Goal: Information Seeking & Learning: Find specific fact

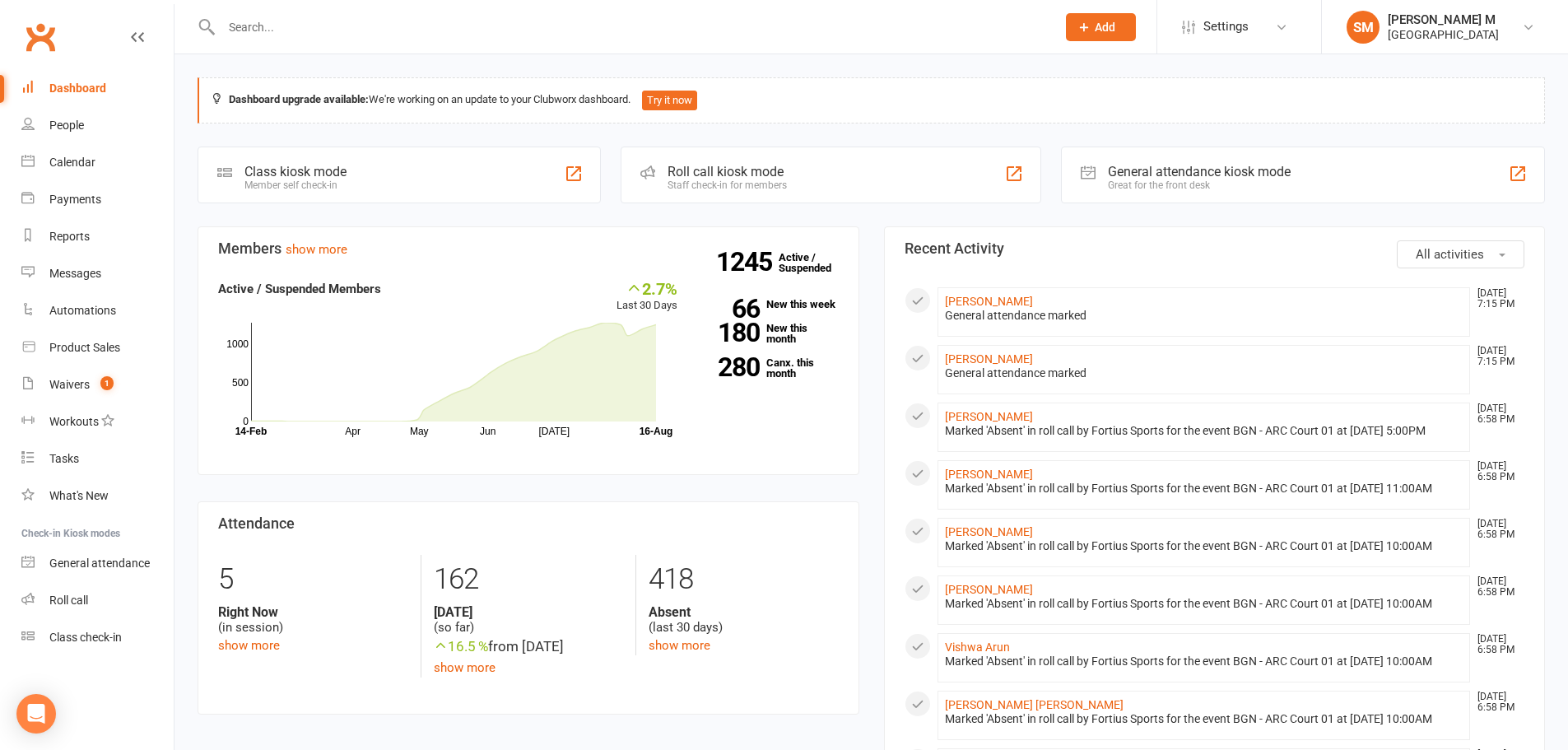
scroll to position [656, 0]
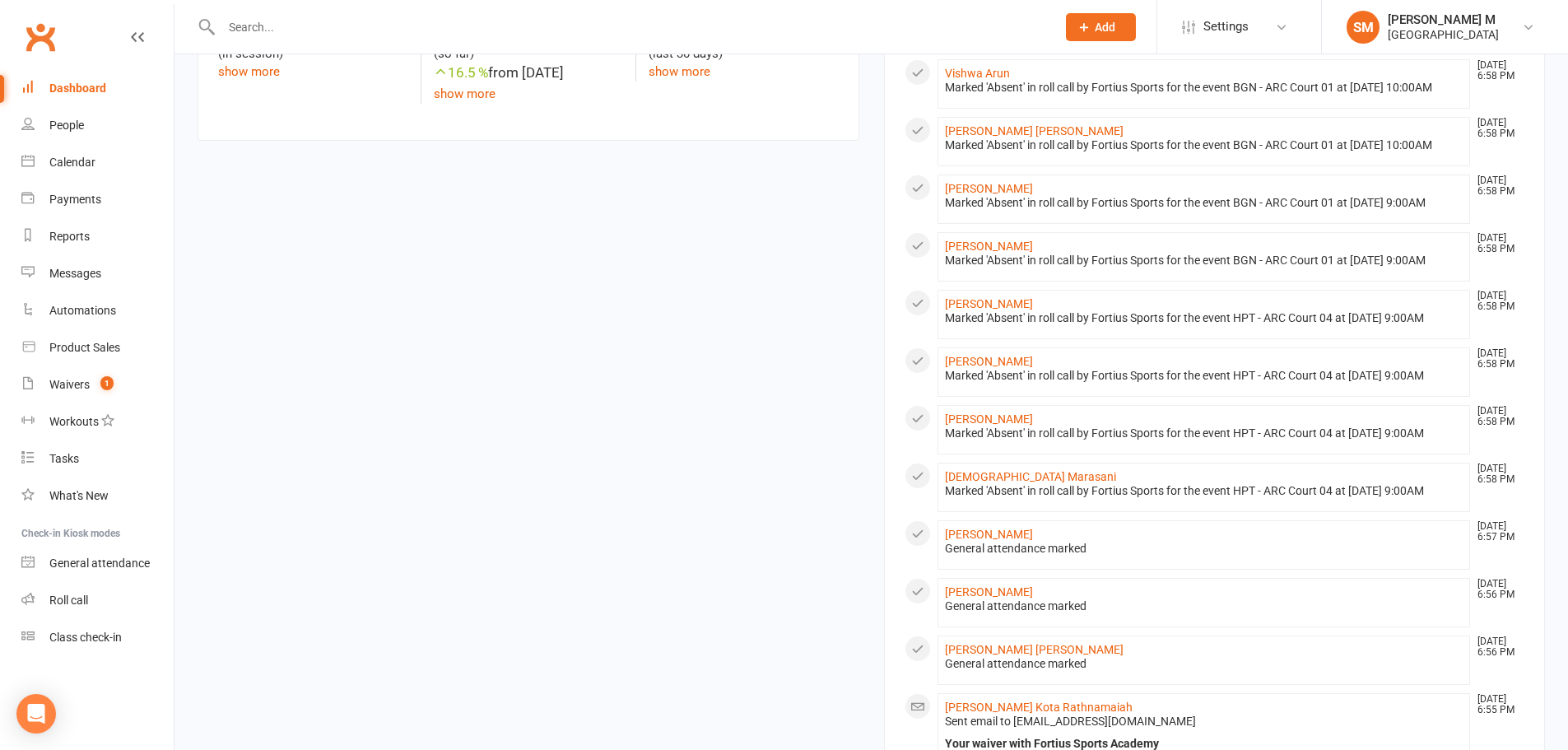
drag, startPoint x: 1088, startPoint y: 118, endPoint x: 1015, endPoint y: 157, distance: 82.8
click at [1029, 109] on li "Vishwa Arun [DATE] 6:58 PM [PERSON_NAME] 'Absent' in roll call by Fortius Sport…" at bounding box center [1204, 84] width 534 height 49
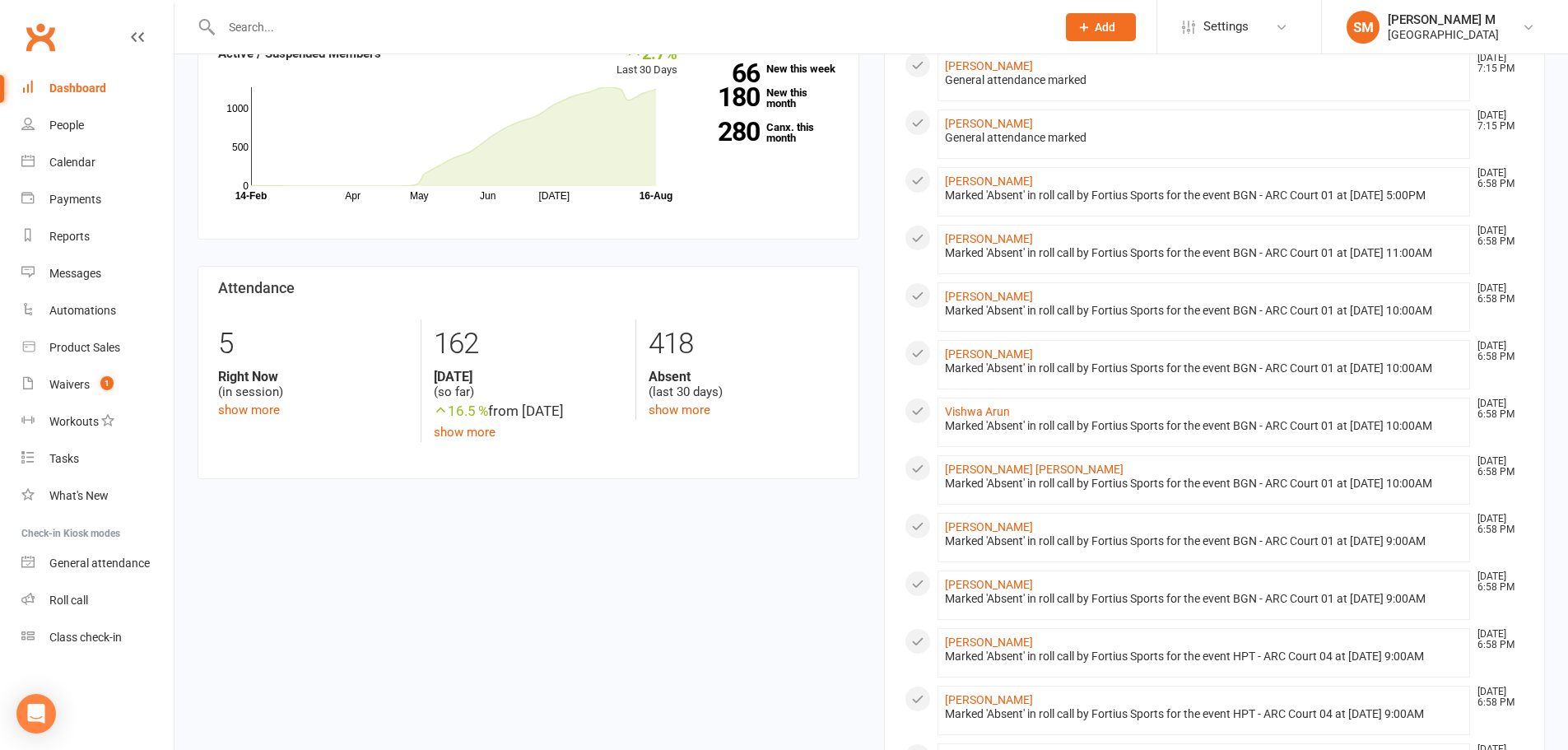
scroll to position [0, 0]
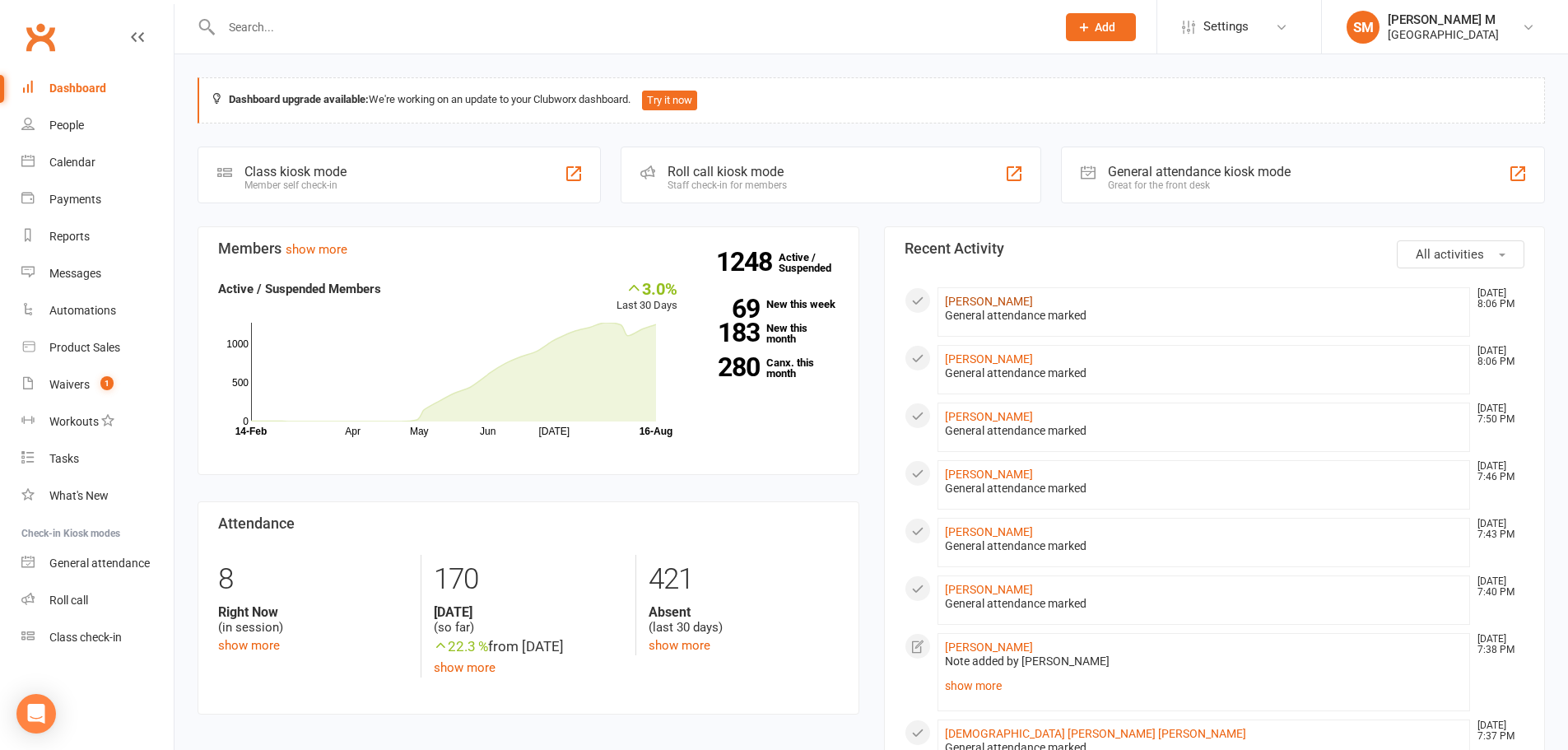
click at [970, 301] on link "[PERSON_NAME]" at bounding box center [989, 302] width 88 height 13
click at [961, 358] on link "Edward He" at bounding box center [989, 359] width 88 height 13
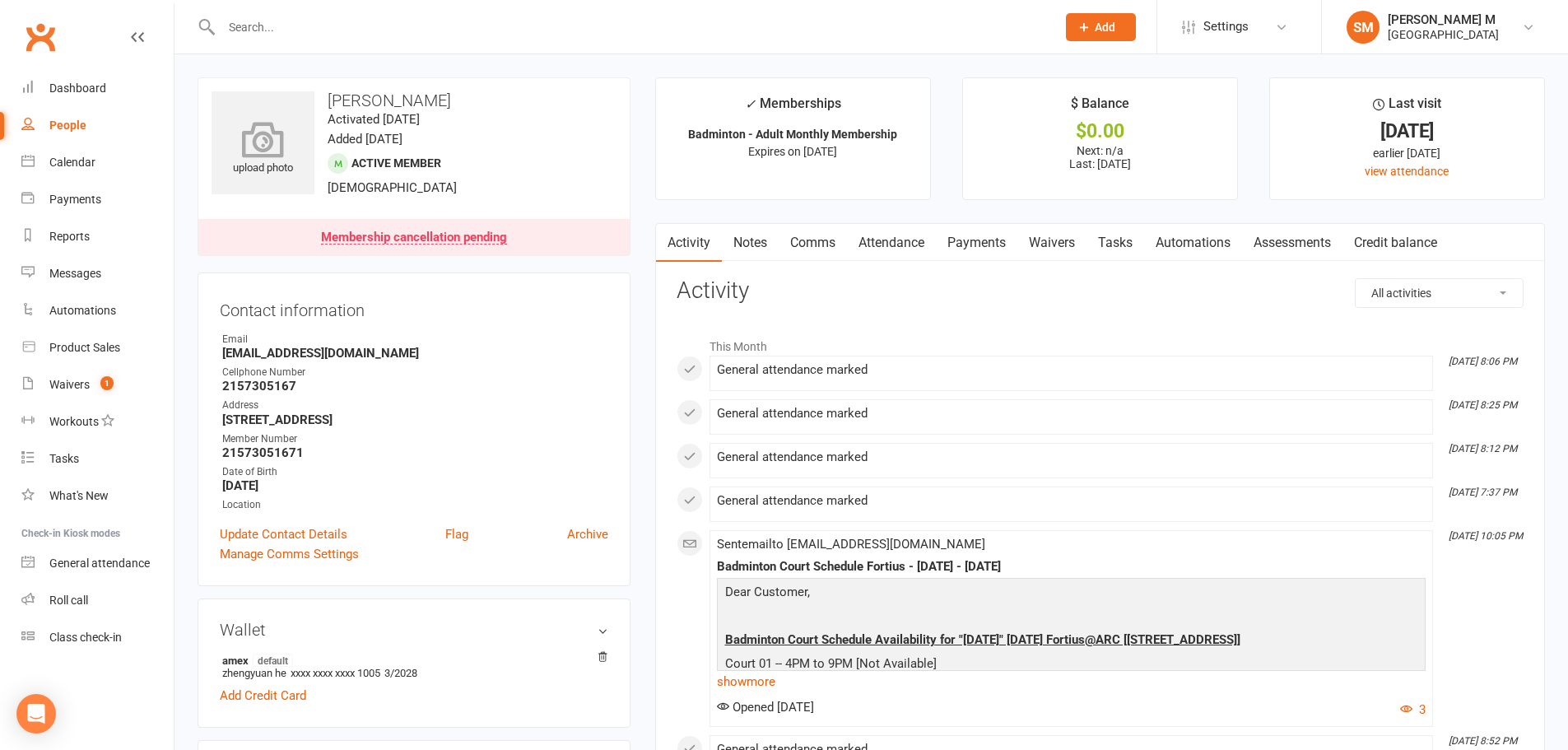
click at [300, 134] on icon at bounding box center [264, 139] width 114 height 36
click at [26, 46] on link "Clubworx" at bounding box center [40, 36] width 41 height 41
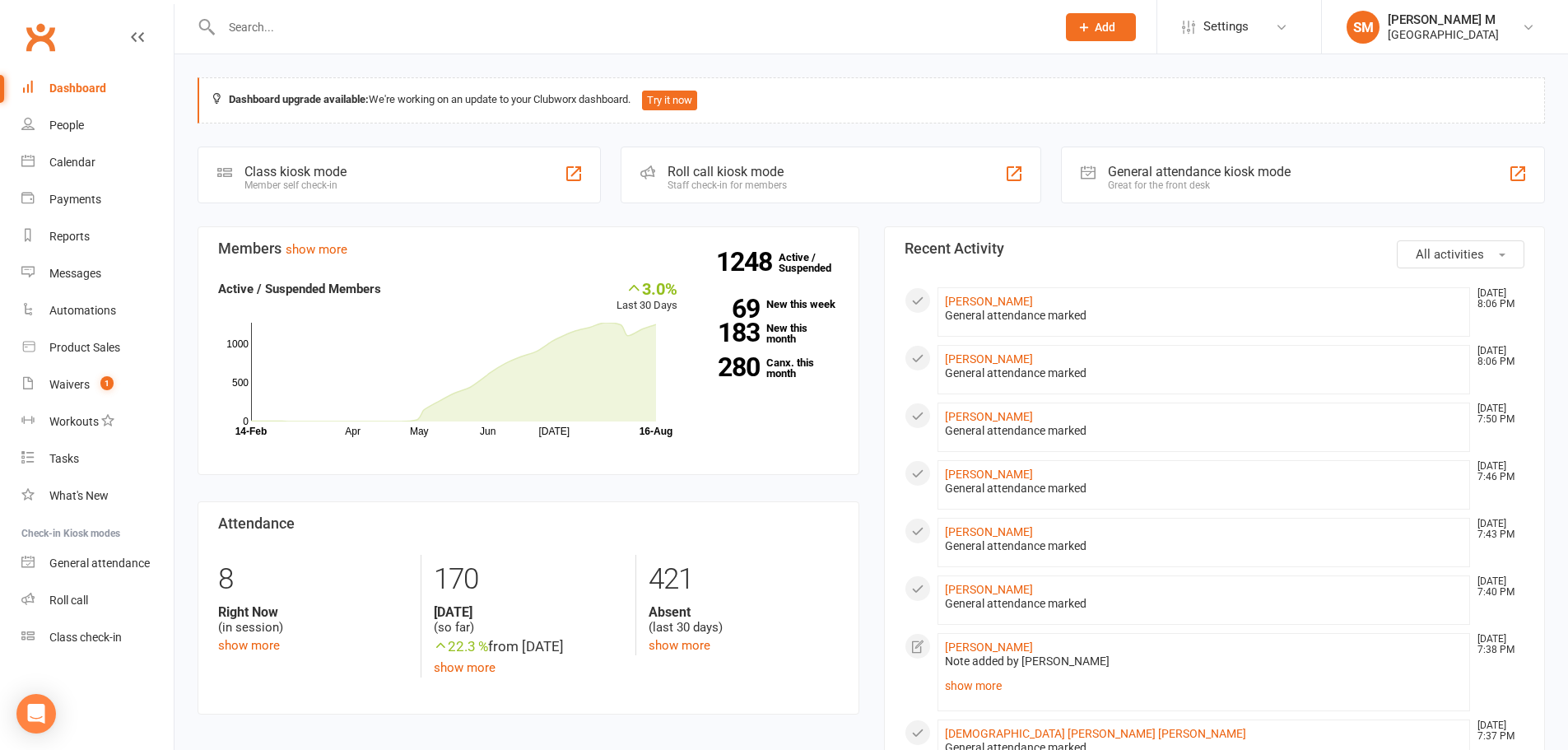
drag, startPoint x: 0, startPoint y: 0, endPoint x: 31, endPoint y: 9, distance: 32.3
drag, startPoint x: 31, startPoint y: 9, endPoint x: 969, endPoint y: 412, distance: 1020.9
click at [969, 412] on link "Tri Nguyen" at bounding box center [989, 416] width 88 height 13
click at [957, 485] on div "General attendance marked" at bounding box center [1204, 488] width 519 height 14
click at [957, 481] on link "Jia Hui Chen" at bounding box center [989, 474] width 88 height 13
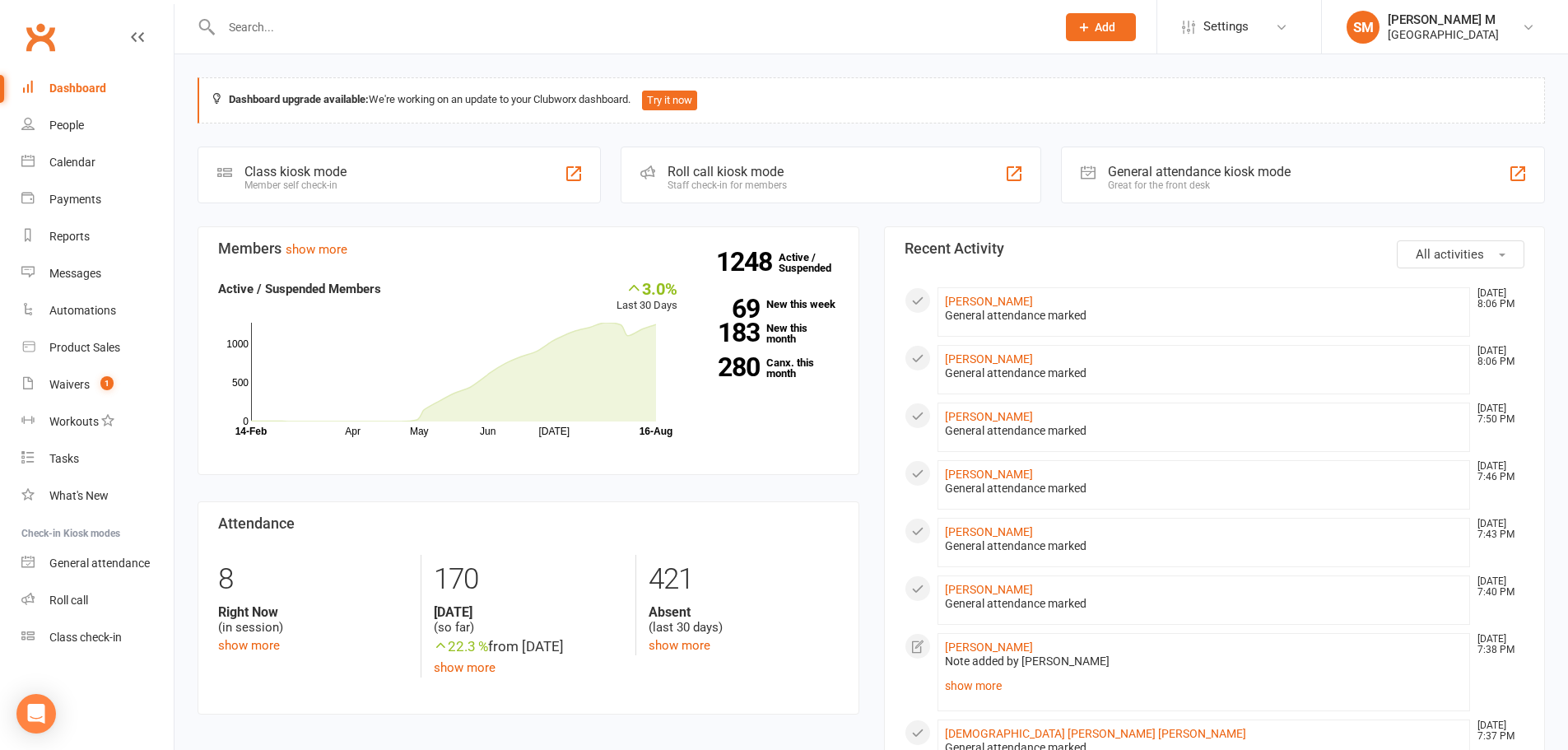
click at [983, 526] on link "Ragupathy Annamalai" at bounding box center [989, 532] width 88 height 13
click at [993, 588] on link "David Nguyen" at bounding box center [989, 590] width 88 height 13
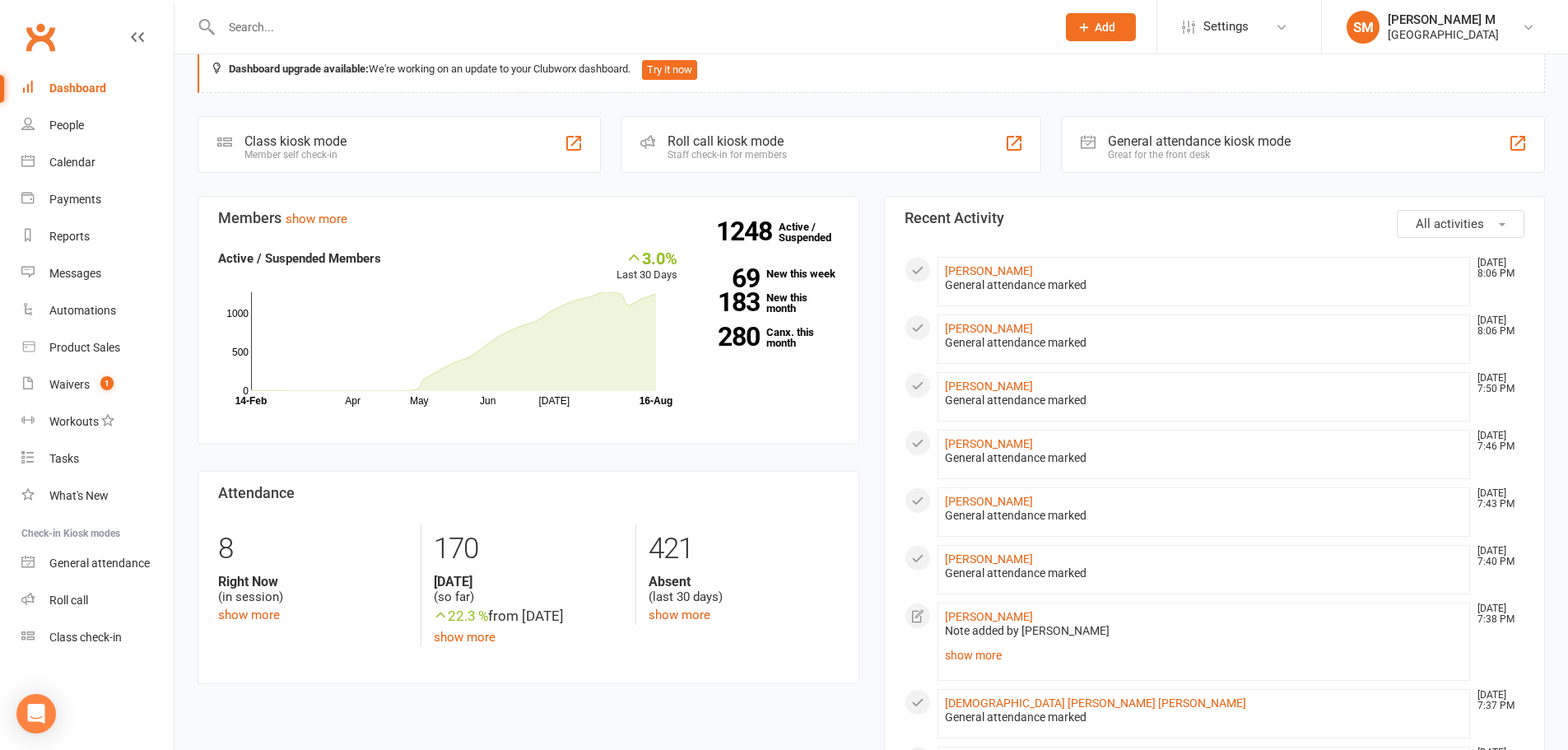
scroll to position [82, 0]
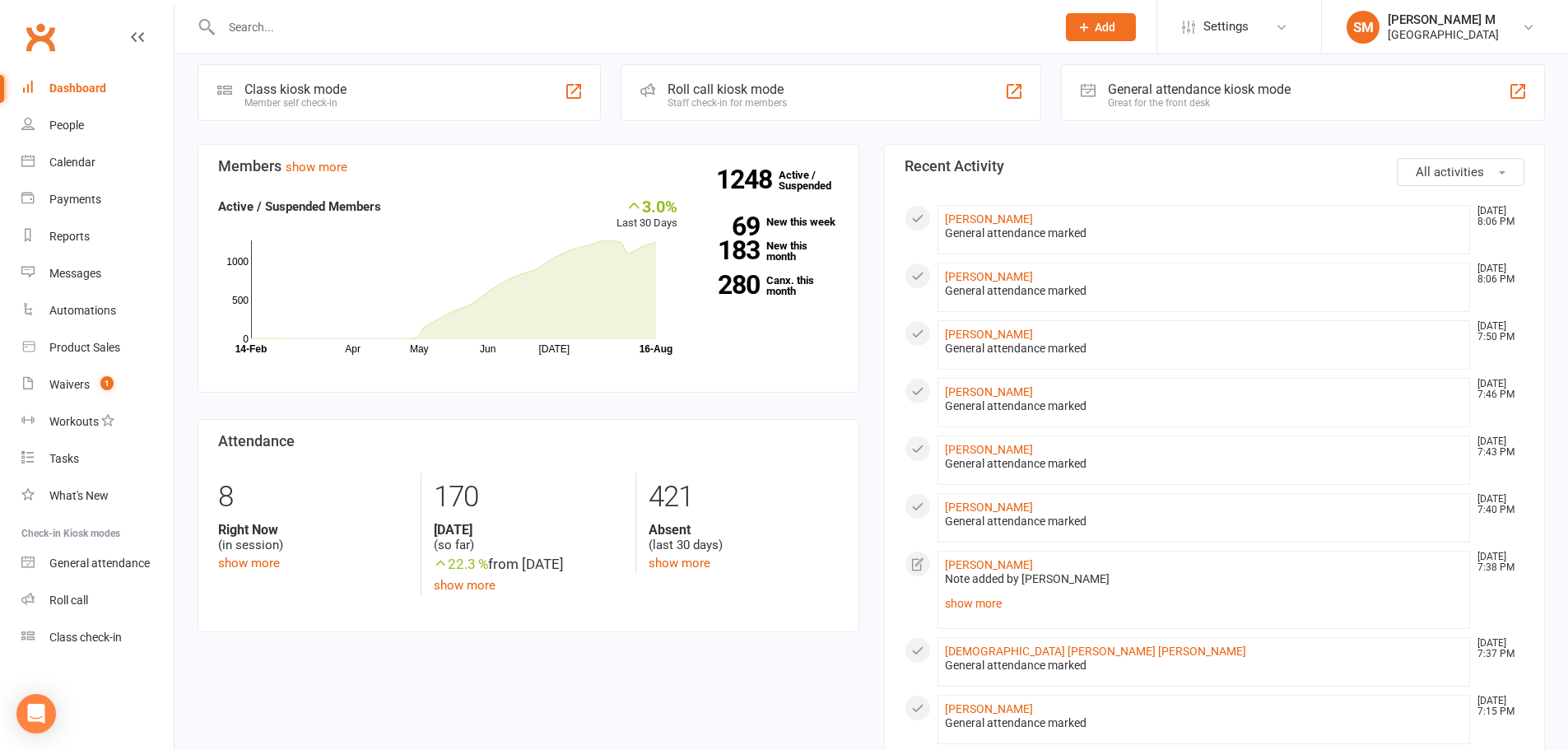
click at [977, 554] on li "Michael Prabakar Arockiasamy Aug 16, 7:38 PM Note added by Kavya B GUSEST PASS …" at bounding box center [1204, 590] width 534 height 78
click at [976, 554] on li "Michael Prabakar Arockiasamy Aug 16, 7:38 PM Note added by Kavya B GUSEST PASS …" at bounding box center [1204, 590] width 534 height 78
click at [971, 558] on link "Michael Prabakar Arockiasamy" at bounding box center [989, 565] width 88 height 13
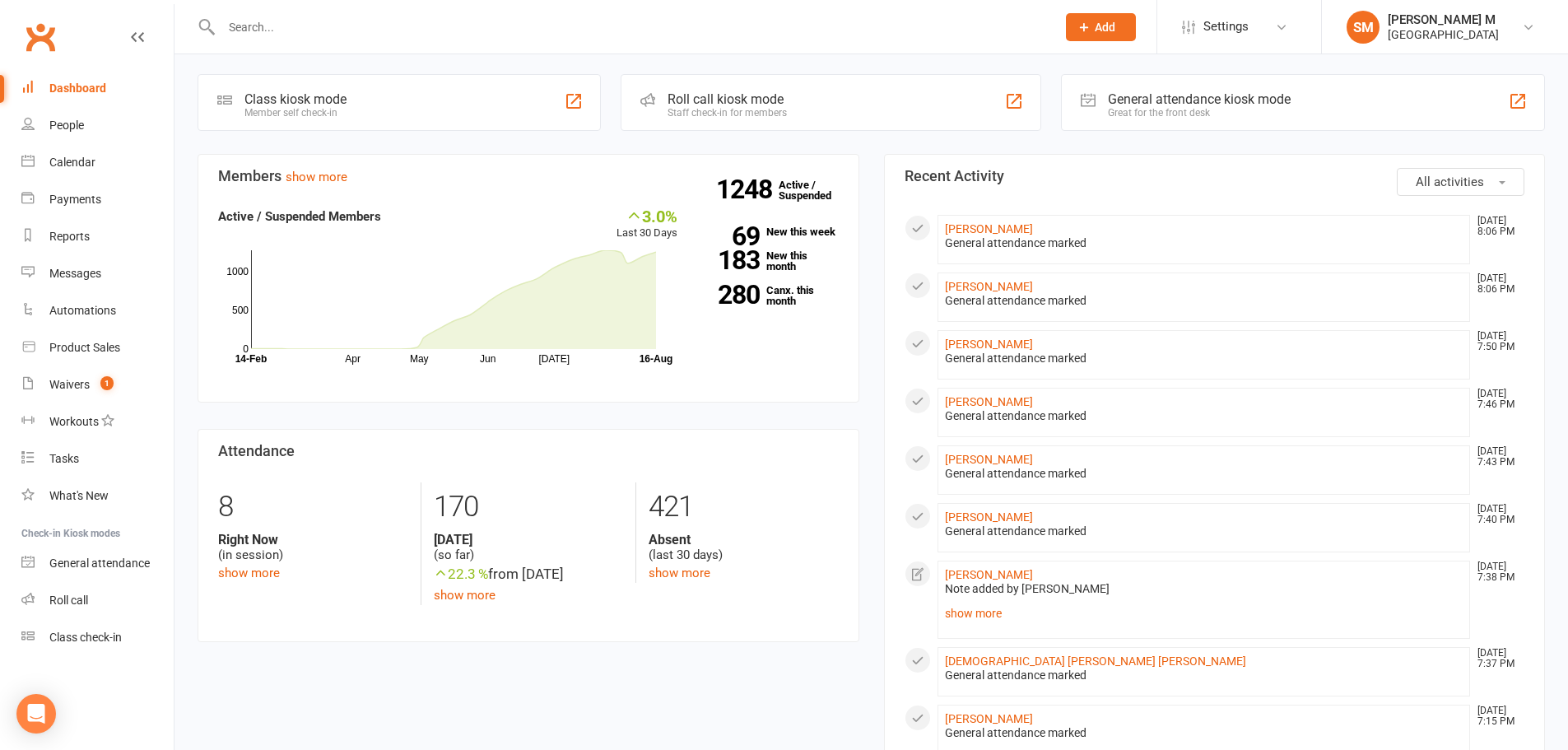
scroll to position [165, 0]
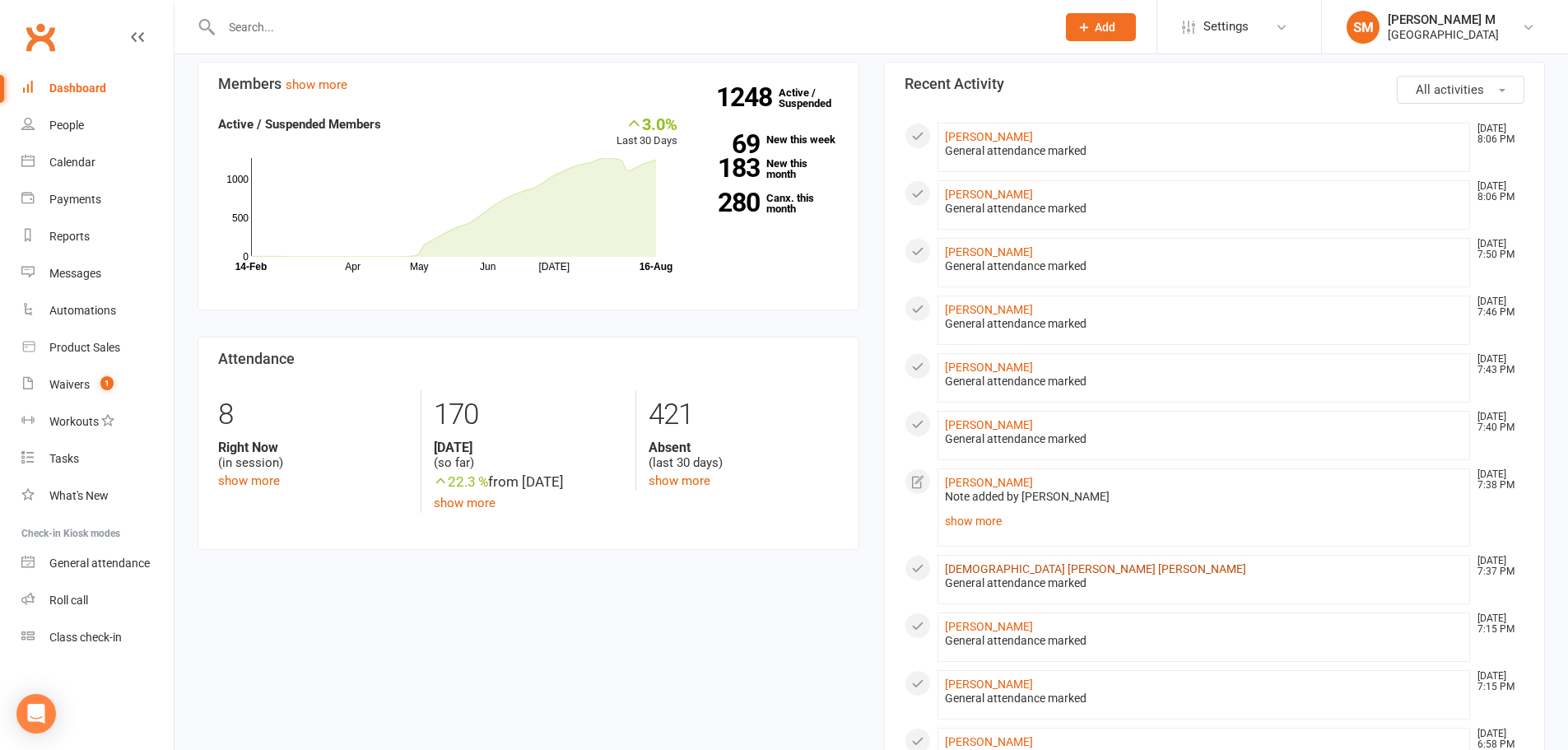
click at [957, 573] on link "[DEMOGRAPHIC_DATA] [PERSON_NAME] [PERSON_NAME]" at bounding box center [1096, 569] width 301 height 13
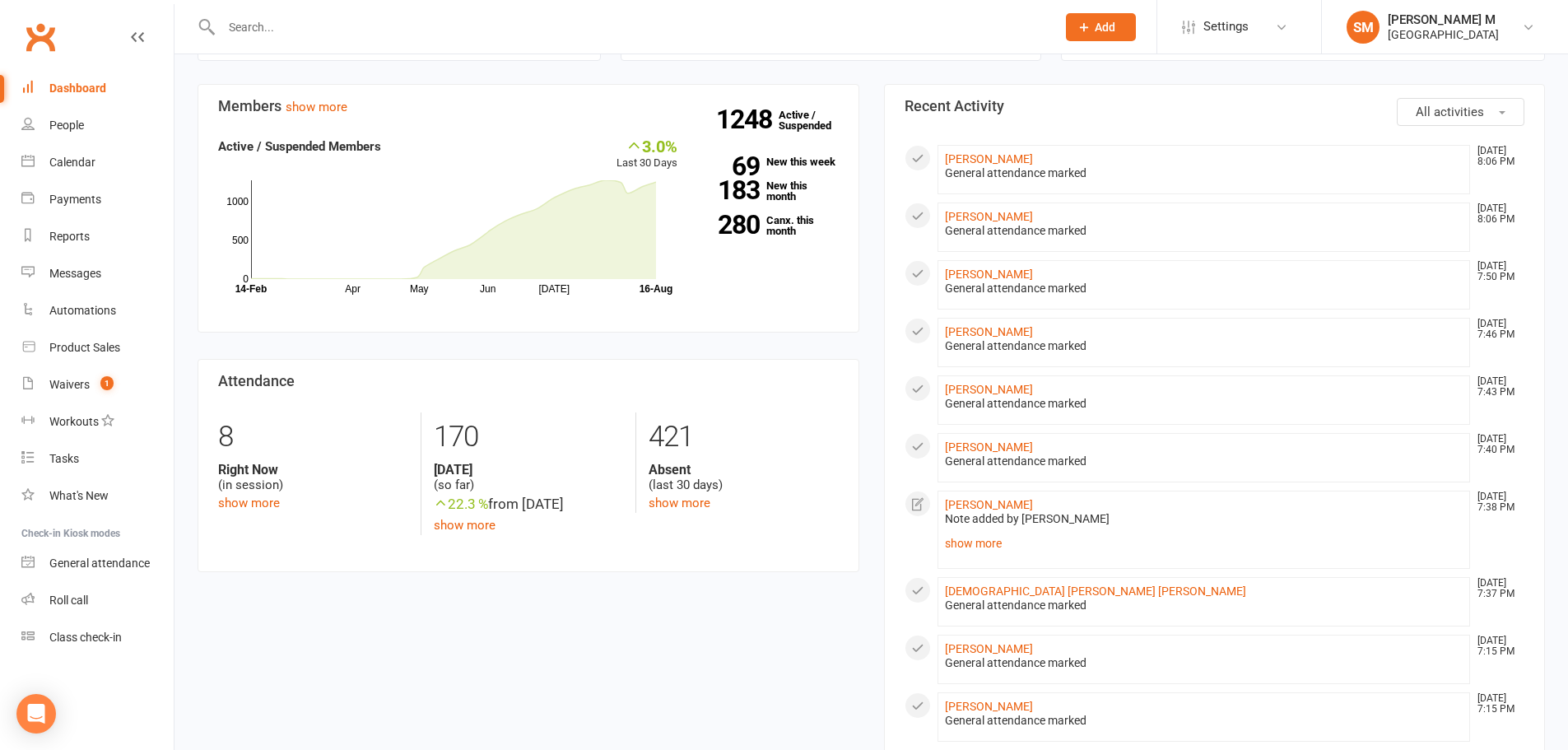
scroll to position [165, 0]
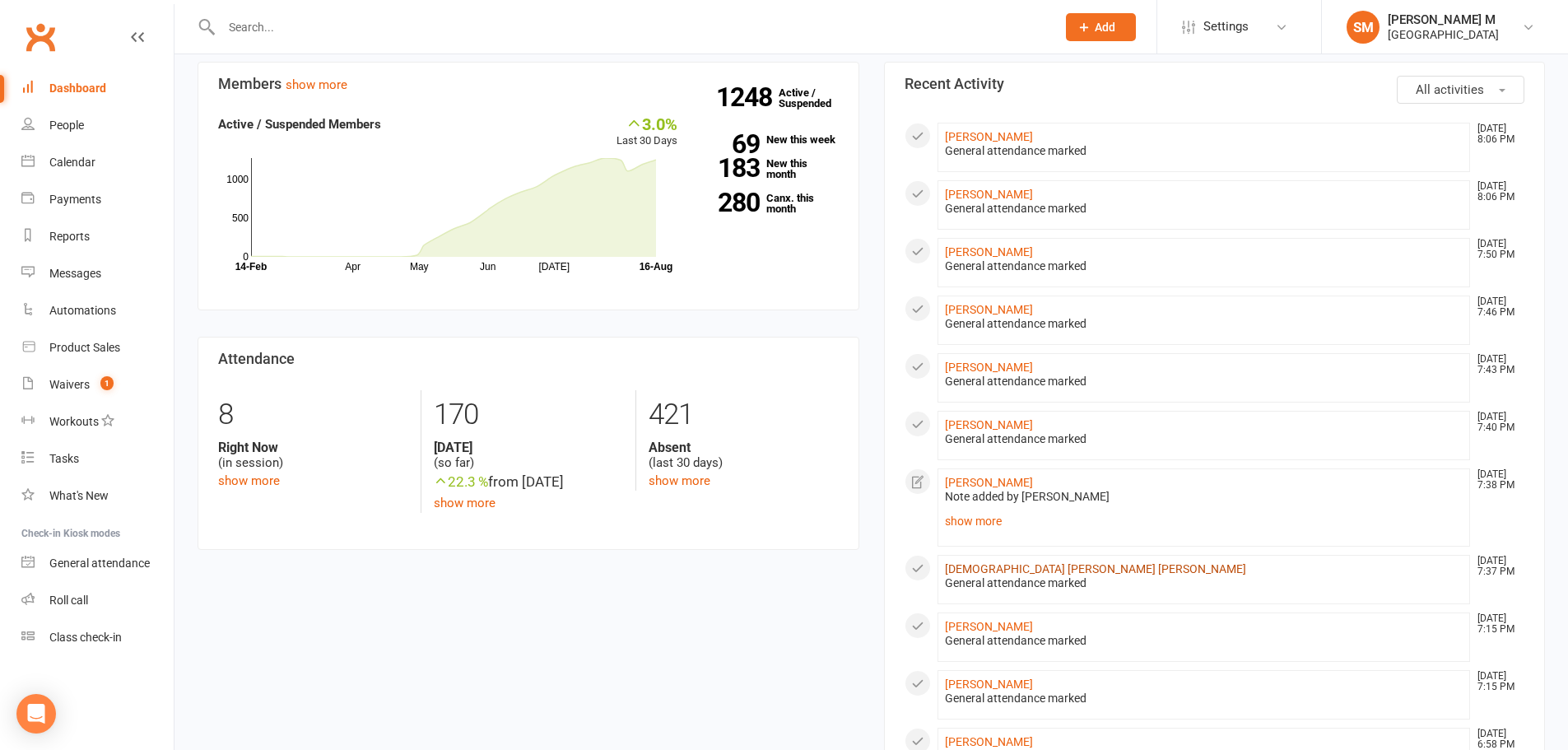
click at [1026, 567] on link "[DEMOGRAPHIC_DATA] [PERSON_NAME] [PERSON_NAME]" at bounding box center [1096, 569] width 301 height 13
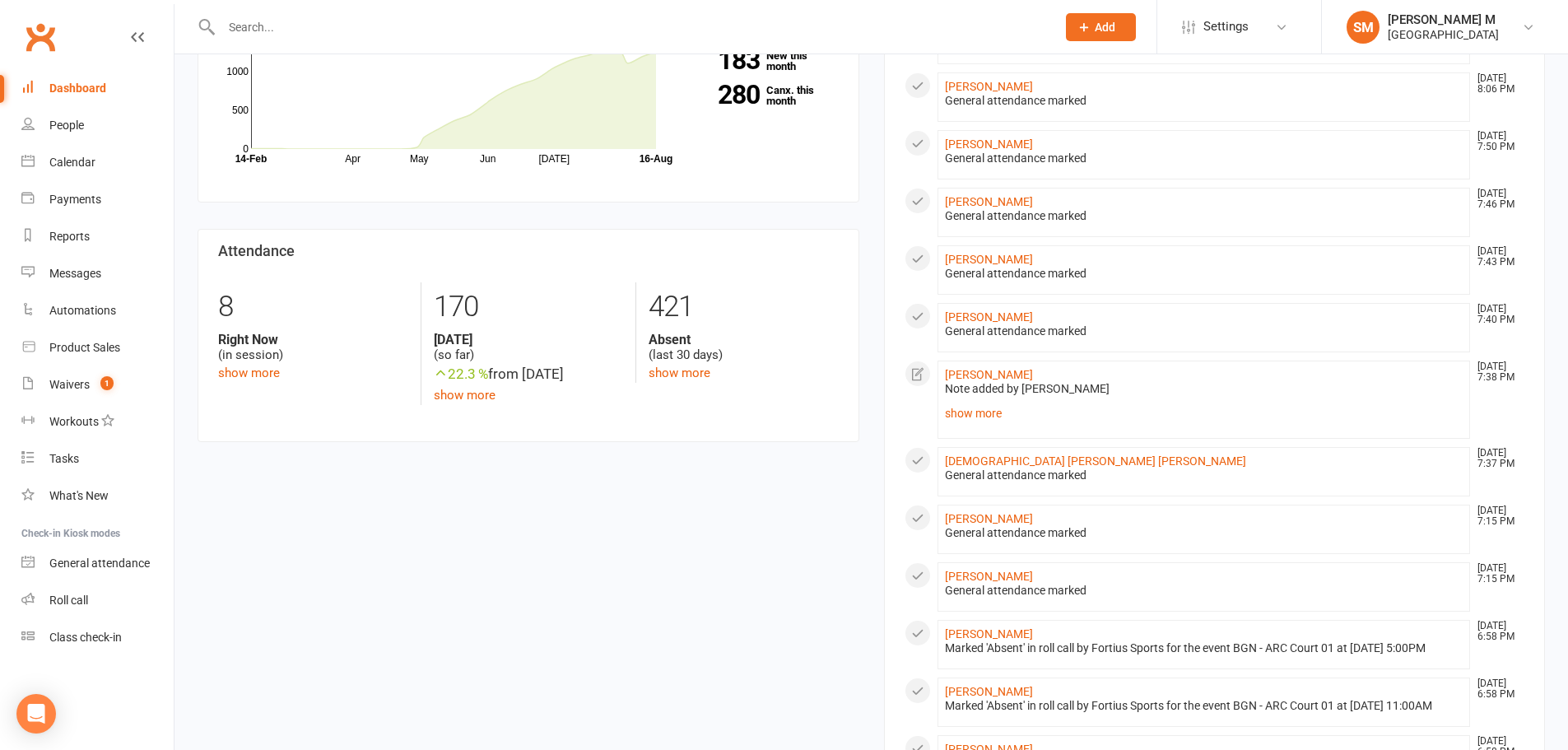
scroll to position [329, 0]
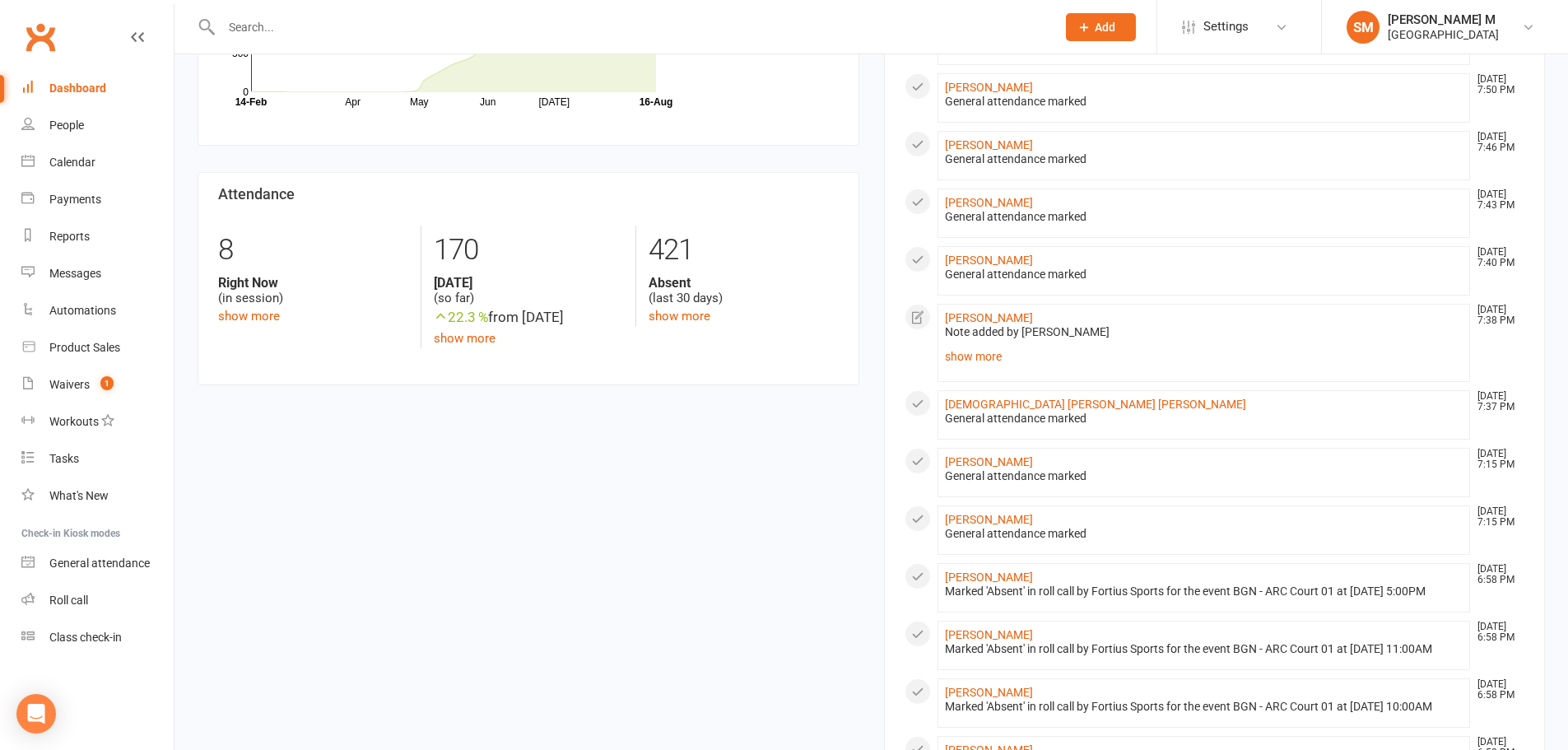
click at [1005, 451] on li "Kowshik Mosalakanti Aug 16, 7:15 PM General attendance marked" at bounding box center [1204, 472] width 534 height 49
click at [998, 460] on link "[PERSON_NAME]" at bounding box center [989, 462] width 88 height 13
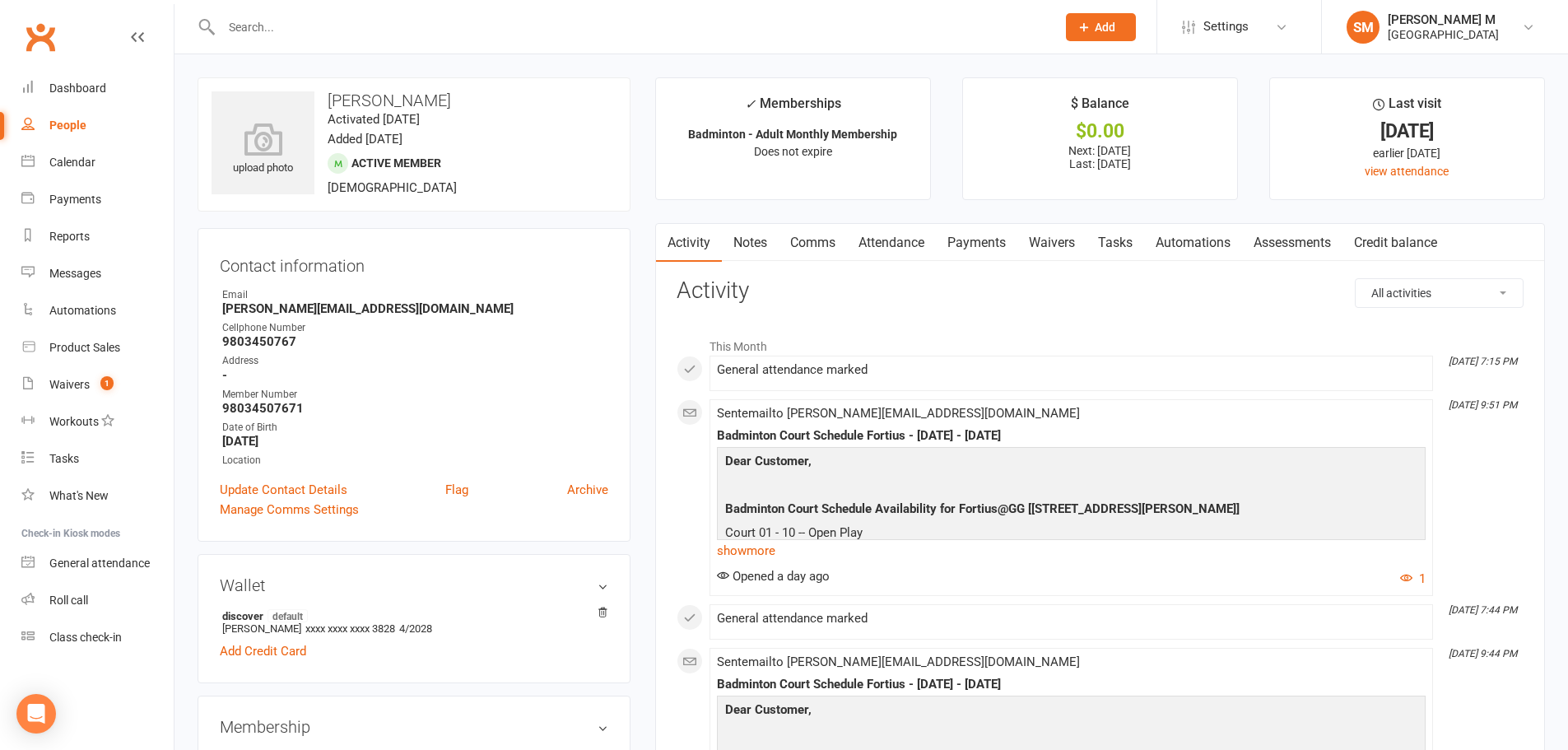
click at [349, 99] on h3 "[PERSON_NAME]" at bounding box center [413, 100] width 405 height 18
drag, startPoint x: 349, startPoint y: 99, endPoint x: 475, endPoint y: 92, distance: 126.2
click at [475, 92] on h3 "[PERSON_NAME]" at bounding box center [413, 100] width 405 height 18
copy h3 "[PERSON_NAME]"
click at [257, 133] on icon at bounding box center [264, 139] width 114 height 36
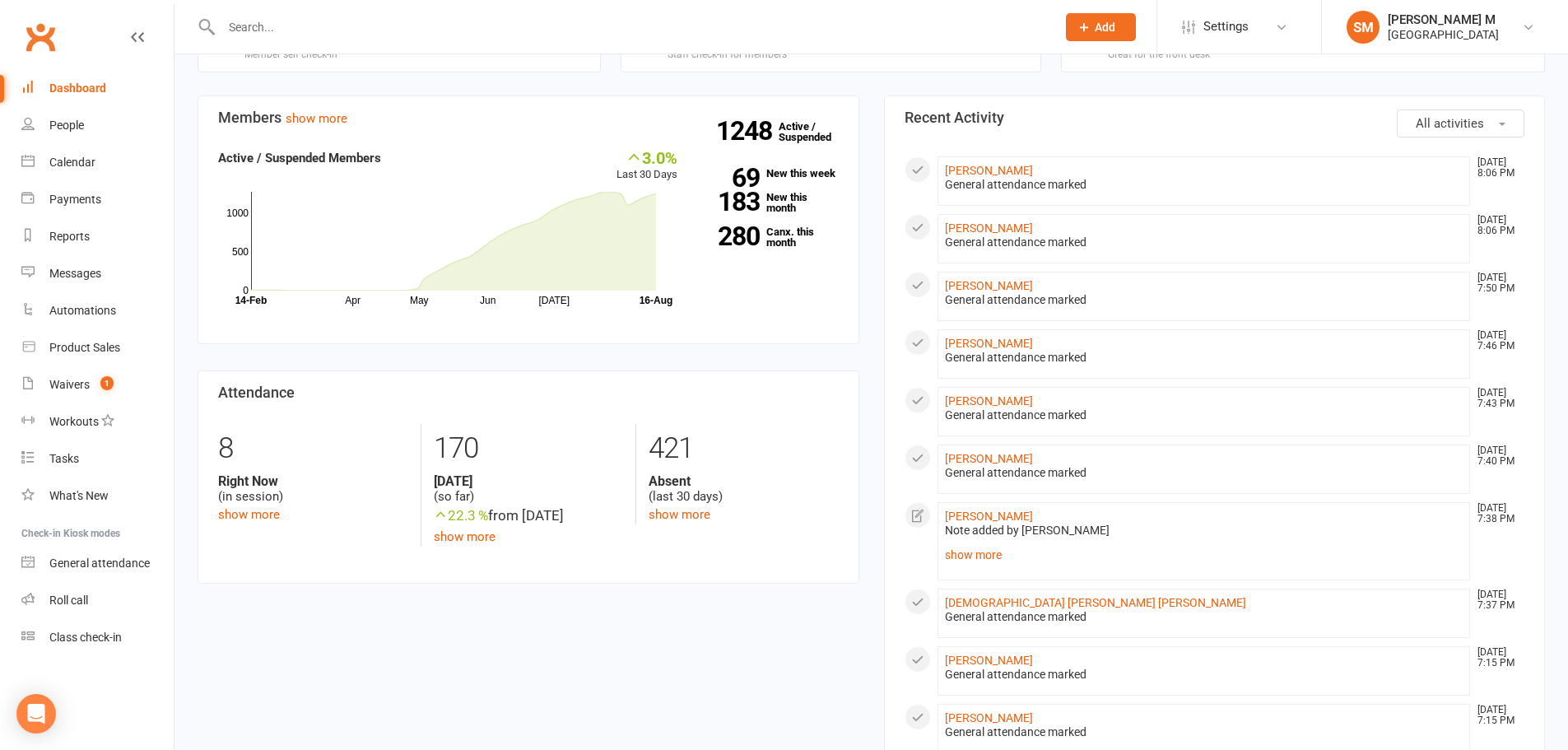
scroll to position [329, 0]
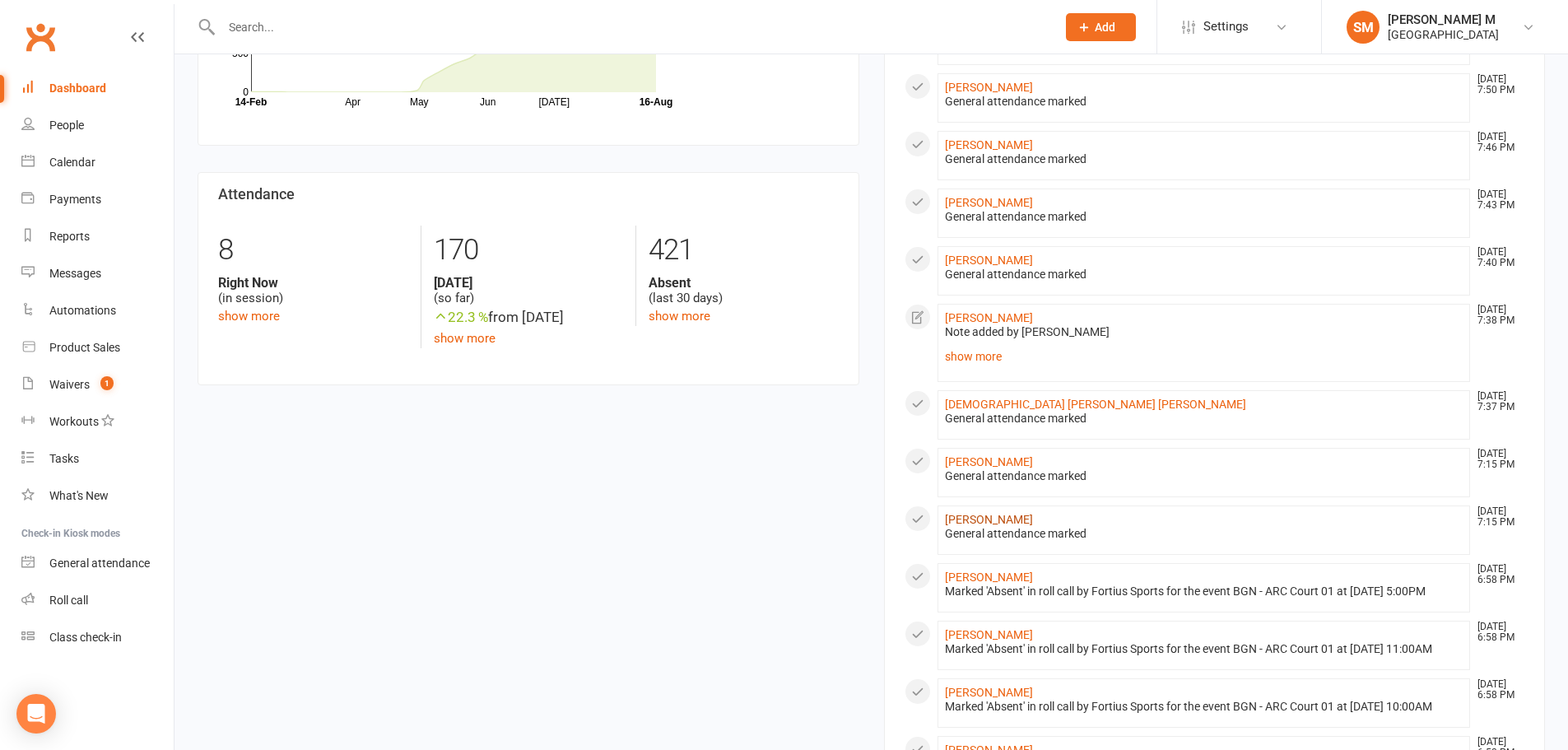
click at [968, 513] on link "[PERSON_NAME]" at bounding box center [989, 520] width 88 height 13
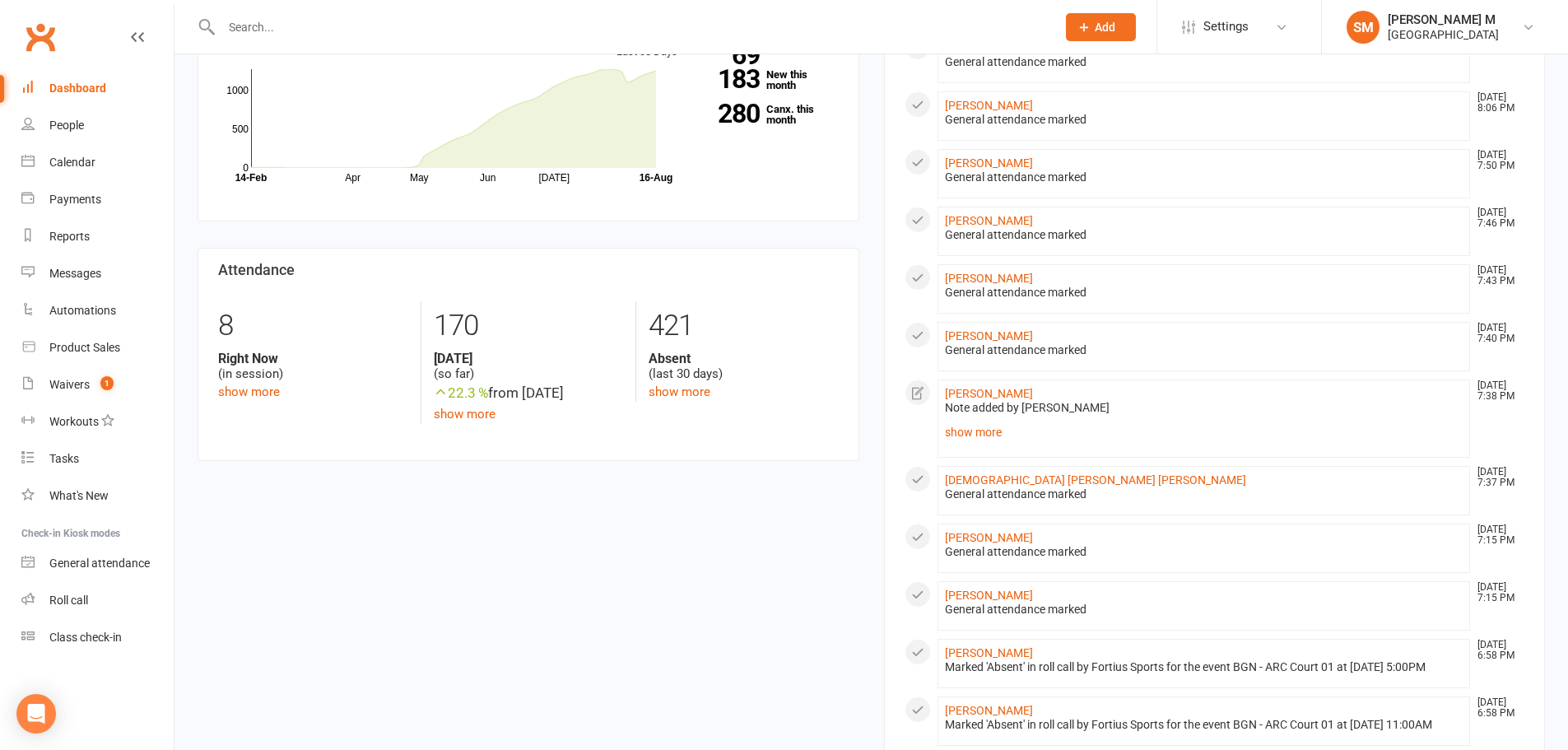
scroll to position [329, 0]
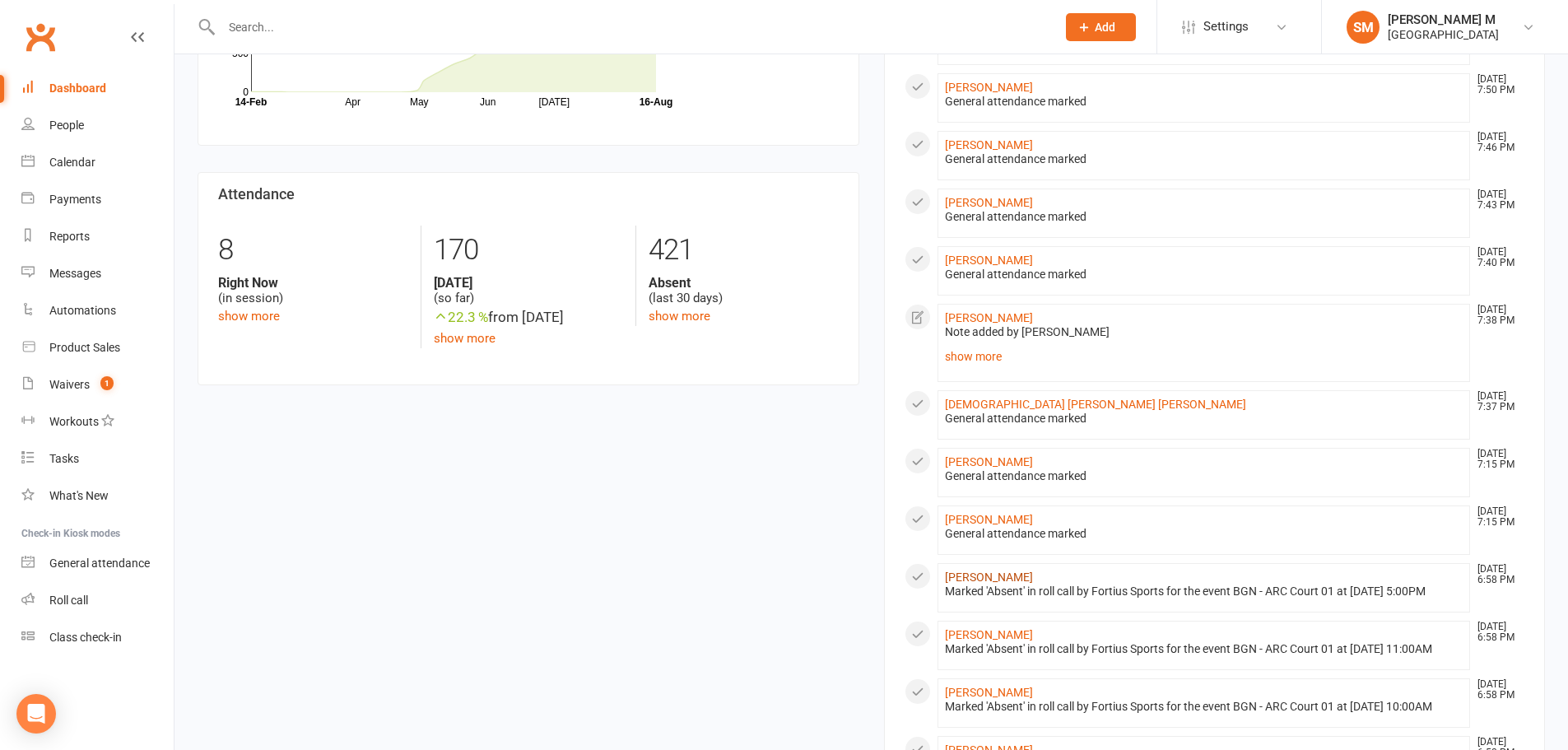
click at [974, 574] on link "[PERSON_NAME]" at bounding box center [989, 577] width 88 height 13
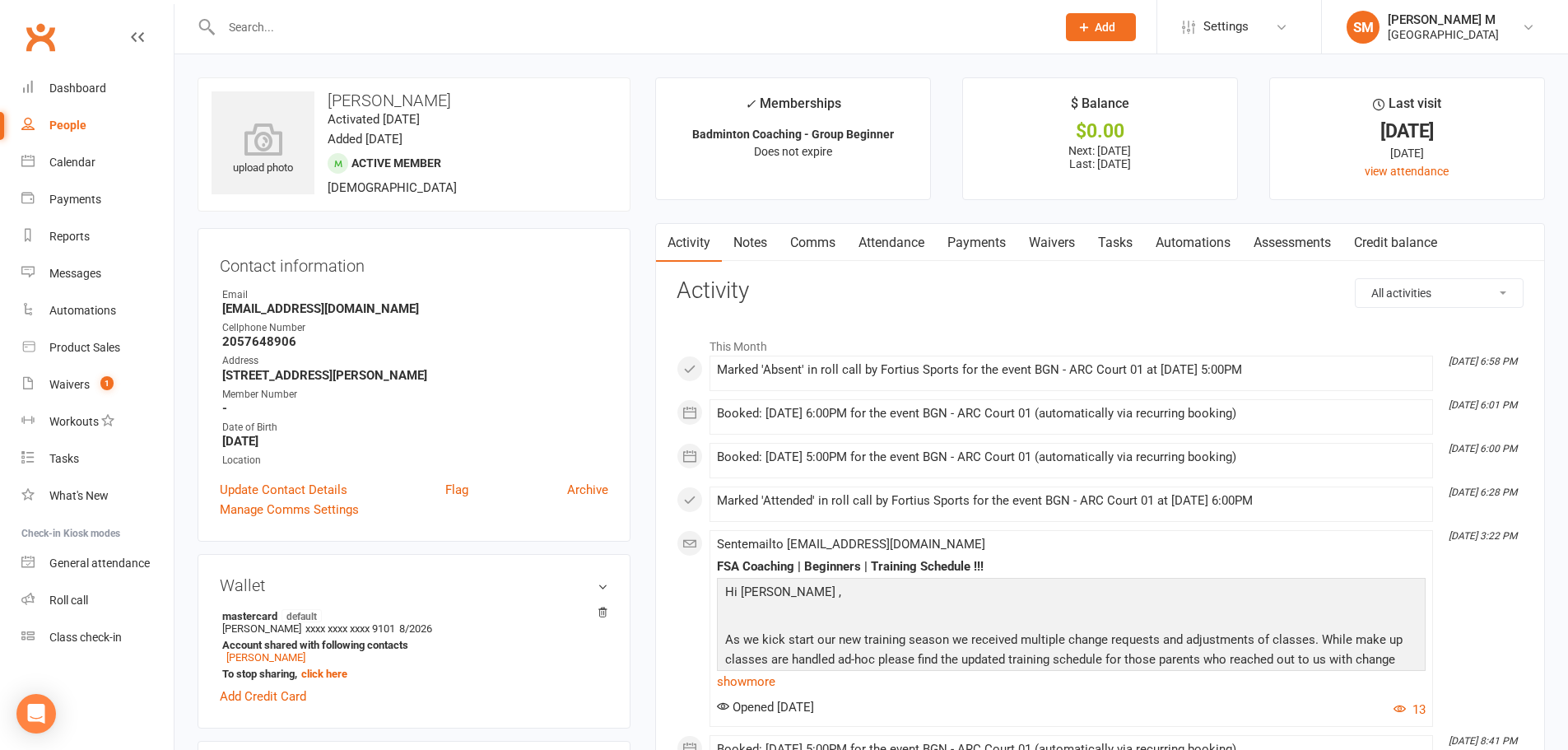
click at [353, 94] on h3 "[PERSON_NAME]" at bounding box center [413, 100] width 405 height 18
drag, startPoint x: 353, startPoint y: 94, endPoint x: 426, endPoint y: 96, distance: 73.0
click at [426, 96] on h3 "[PERSON_NAME]" at bounding box center [413, 100] width 405 height 18
copy h3 "[PERSON_NAME]"
click at [270, 121] on icon at bounding box center [264, 139] width 114 height 36
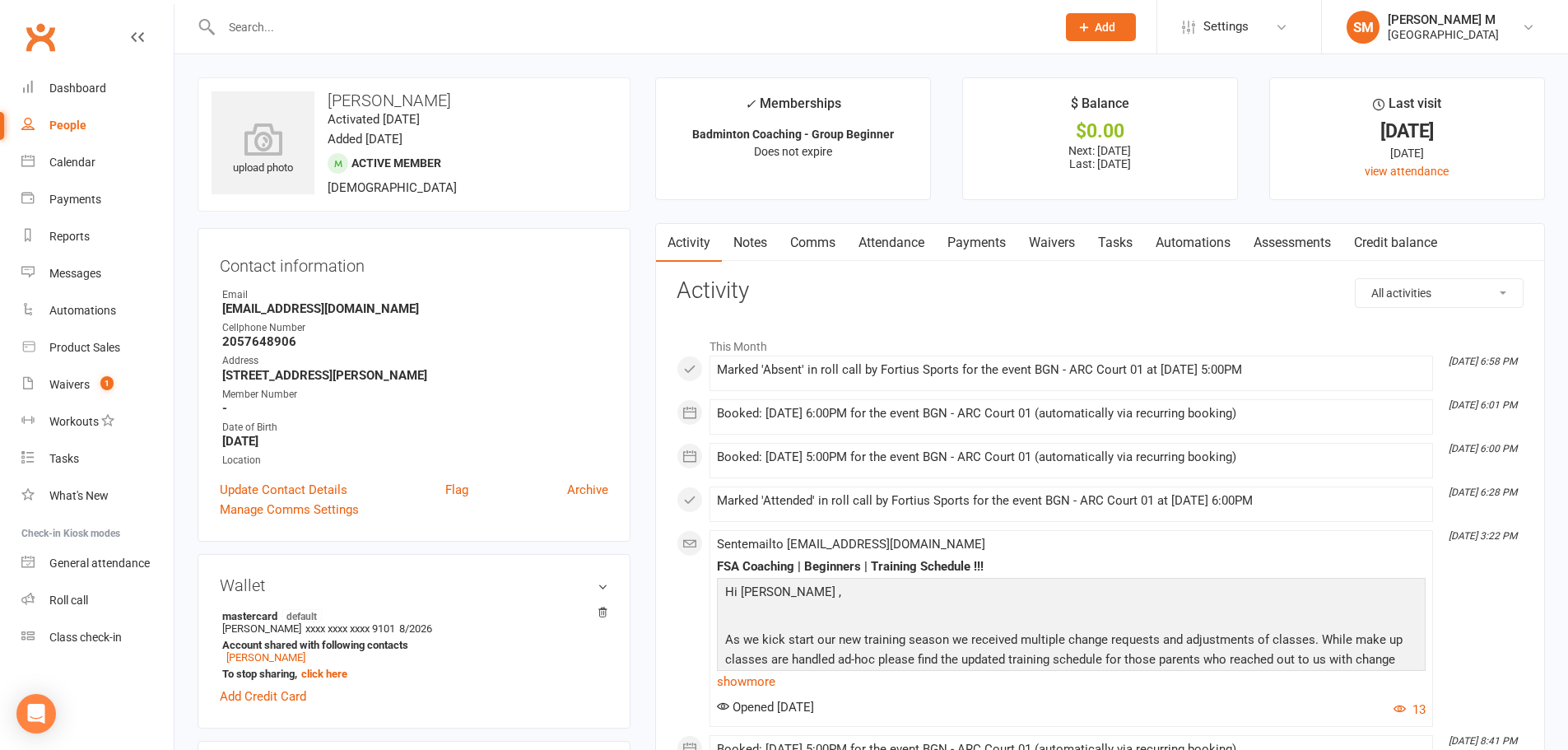
click at [46, 19] on link "Clubworx" at bounding box center [40, 36] width 41 height 41
